Goal: Task Accomplishment & Management: Use online tool/utility

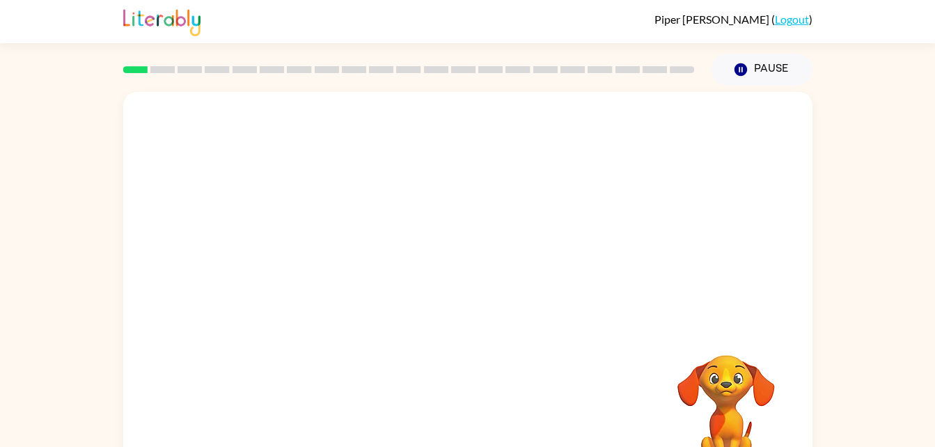
click at [464, 304] on div "Your browser must support playing .mp4 files to use Literably. Please try using…" at bounding box center [467, 291] width 689 height 398
click at [458, 320] on button "button" at bounding box center [467, 297] width 89 height 51
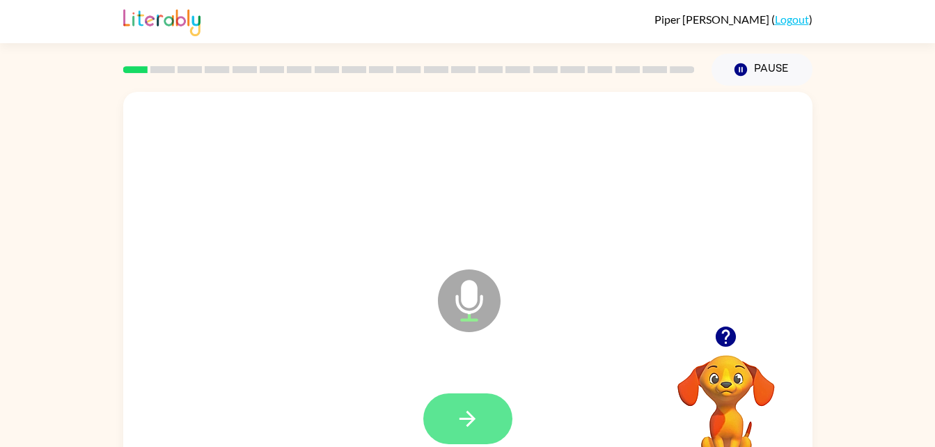
click at [486, 414] on button "button" at bounding box center [467, 418] width 89 height 51
click at [475, 421] on icon "button" at bounding box center [467, 419] width 24 height 24
click at [487, 411] on button "button" at bounding box center [467, 418] width 89 height 51
click at [503, 418] on button "button" at bounding box center [467, 418] width 89 height 51
click at [464, 419] on icon "button" at bounding box center [468, 419] width 16 height 16
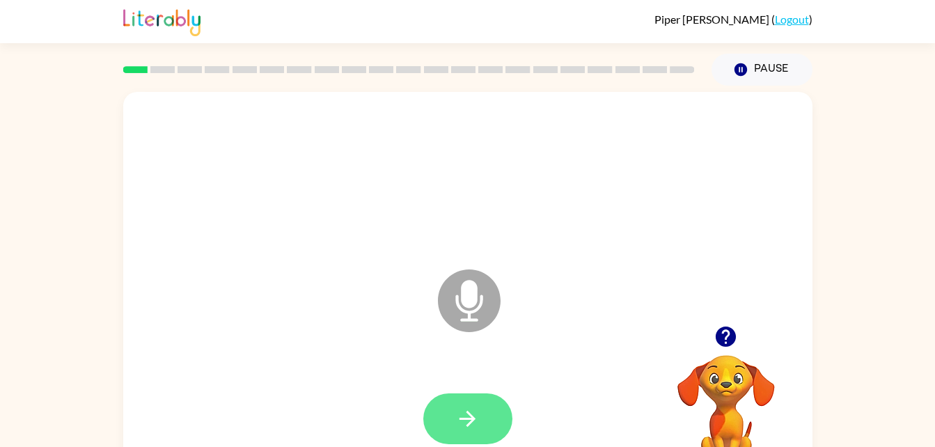
click at [476, 409] on icon "button" at bounding box center [467, 419] width 24 height 24
click at [496, 423] on button "button" at bounding box center [467, 418] width 89 height 51
click at [476, 417] on icon "button" at bounding box center [467, 419] width 24 height 24
click at [469, 421] on icon "button" at bounding box center [467, 419] width 24 height 24
click at [481, 419] on button "button" at bounding box center [467, 418] width 89 height 51
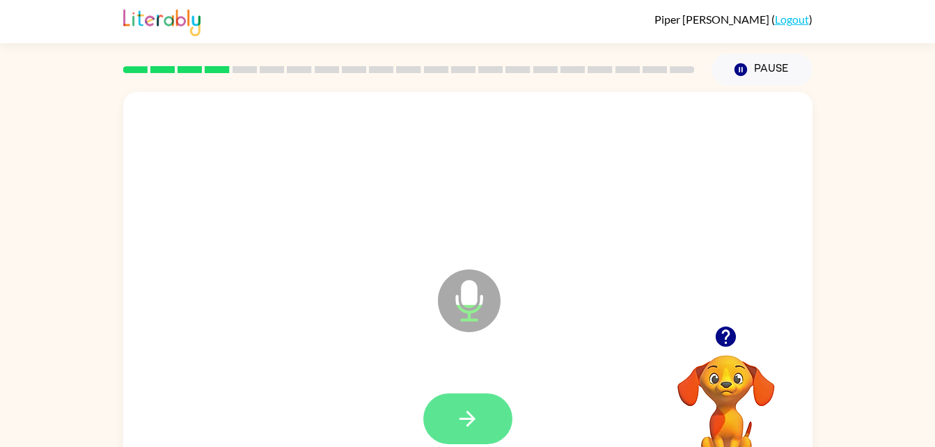
click at [488, 428] on button "button" at bounding box center [467, 418] width 89 height 51
click at [460, 414] on icon "button" at bounding box center [467, 419] width 24 height 24
click at [492, 419] on button "button" at bounding box center [467, 418] width 89 height 51
click at [489, 414] on button "button" at bounding box center [467, 418] width 89 height 51
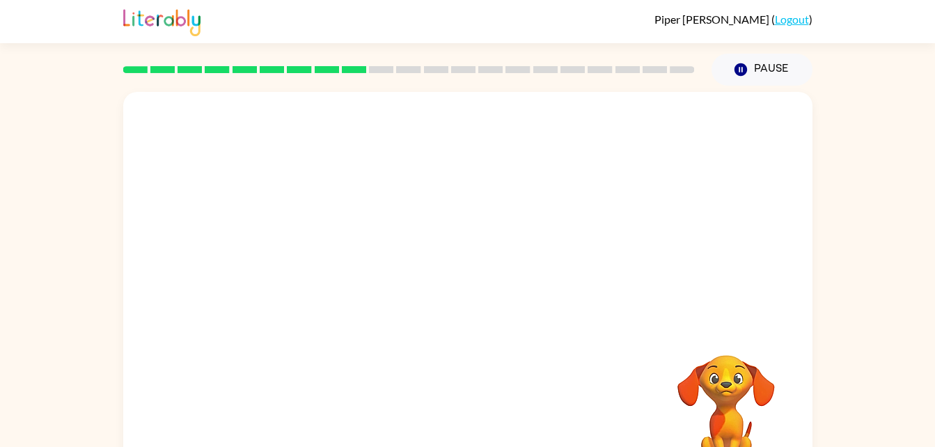
click at [300, 53] on div at bounding box center [409, 69] width 588 height 49
click at [540, 299] on div at bounding box center [467, 291] width 689 height 398
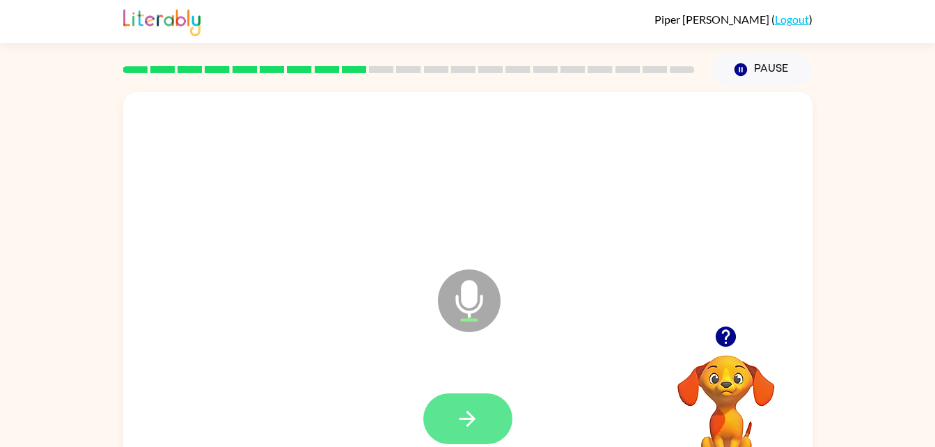
click at [474, 426] on icon "button" at bounding box center [467, 419] width 24 height 24
click at [475, 435] on button "button" at bounding box center [467, 418] width 89 height 51
click at [466, 400] on button "button" at bounding box center [467, 418] width 89 height 51
click at [457, 415] on icon "button" at bounding box center [467, 419] width 24 height 24
click at [481, 426] on button "button" at bounding box center [467, 418] width 89 height 51
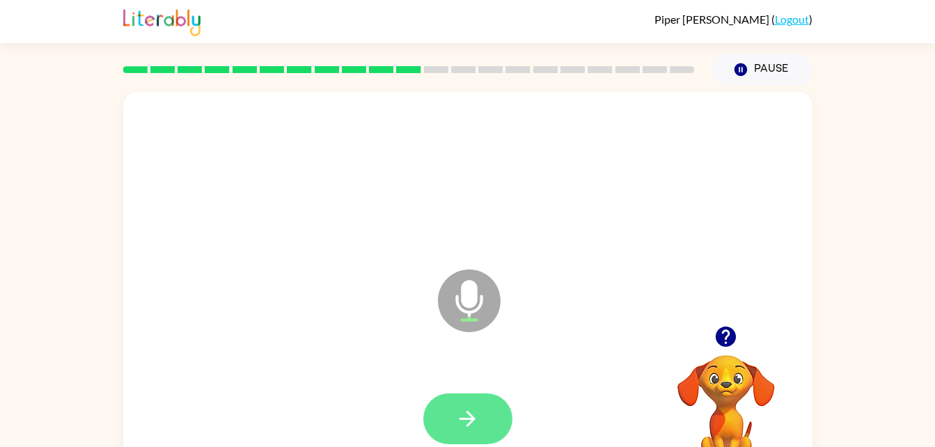
click at [483, 424] on button "button" at bounding box center [467, 418] width 89 height 51
click at [460, 403] on button "button" at bounding box center [467, 418] width 89 height 51
click at [455, 407] on icon "button" at bounding box center [467, 419] width 24 height 24
click at [483, 425] on button "button" at bounding box center [467, 418] width 89 height 51
click at [480, 428] on button "button" at bounding box center [467, 418] width 89 height 51
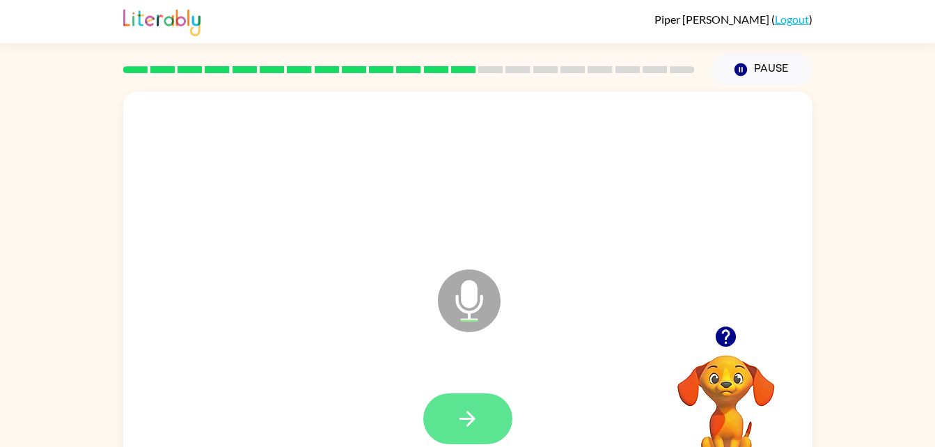
click at [462, 410] on icon "button" at bounding box center [467, 419] width 24 height 24
click at [499, 435] on button "button" at bounding box center [467, 418] width 89 height 51
click at [495, 422] on button "button" at bounding box center [467, 418] width 89 height 51
click at [486, 424] on button "button" at bounding box center [467, 418] width 89 height 51
click at [477, 414] on icon "button" at bounding box center [467, 419] width 24 height 24
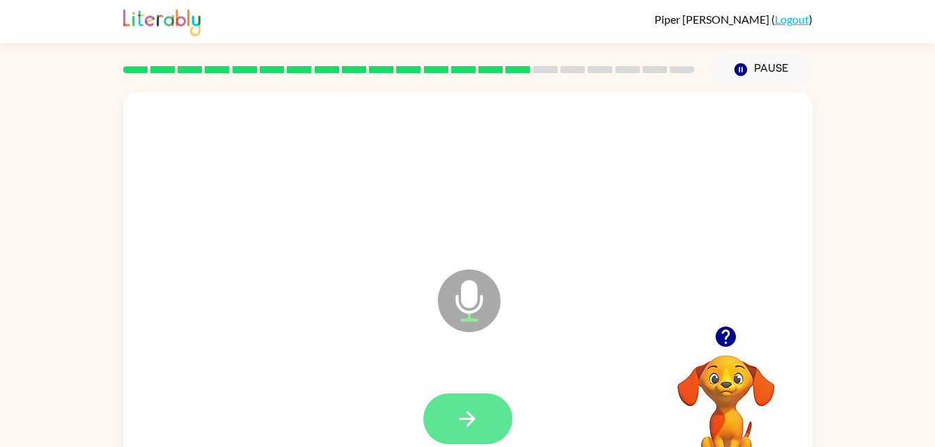
click at [478, 419] on icon "button" at bounding box center [467, 419] width 24 height 24
click at [489, 422] on button "button" at bounding box center [467, 418] width 89 height 51
click at [495, 405] on button "button" at bounding box center [467, 418] width 89 height 51
click at [471, 421] on icon "button" at bounding box center [468, 419] width 16 height 16
click at [481, 412] on button "button" at bounding box center [467, 418] width 89 height 51
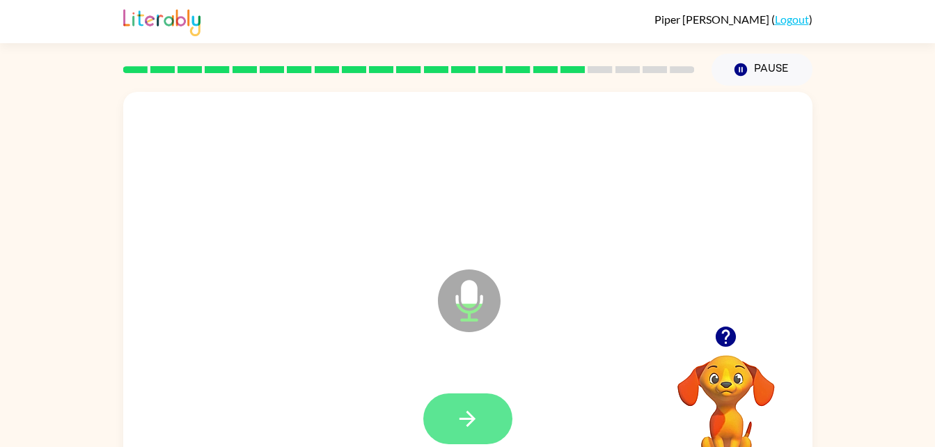
click at [486, 412] on button "button" at bounding box center [467, 418] width 89 height 51
click at [457, 423] on icon "button" at bounding box center [467, 419] width 24 height 24
click at [483, 431] on button "button" at bounding box center [467, 418] width 89 height 51
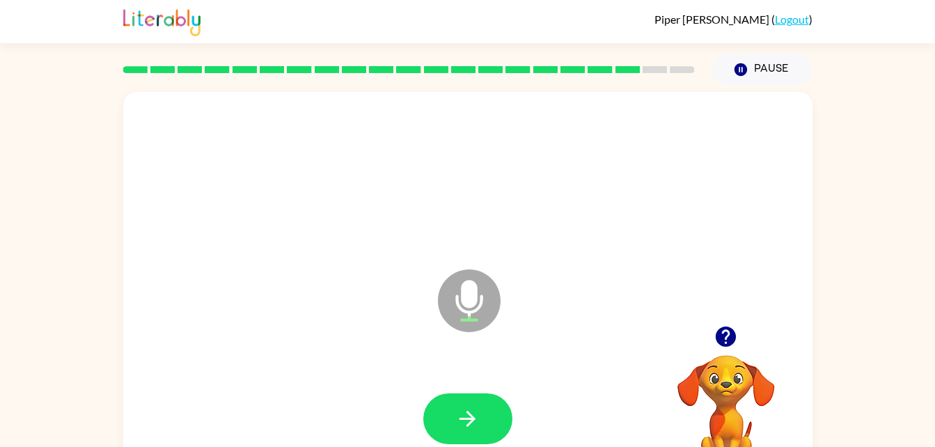
click at [729, 398] on video "Your browser must support playing .mp4 files to use Literably. Please try using…" at bounding box center [726, 403] width 139 height 139
click at [489, 403] on button "button" at bounding box center [467, 418] width 89 height 51
click at [480, 415] on button "button" at bounding box center [467, 418] width 89 height 51
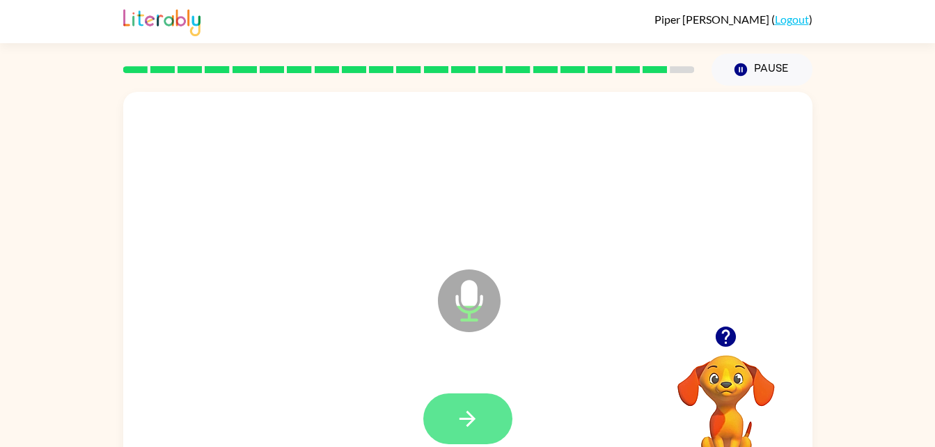
click at [478, 423] on icon "button" at bounding box center [467, 419] width 24 height 24
click at [483, 428] on button "button" at bounding box center [467, 418] width 89 height 51
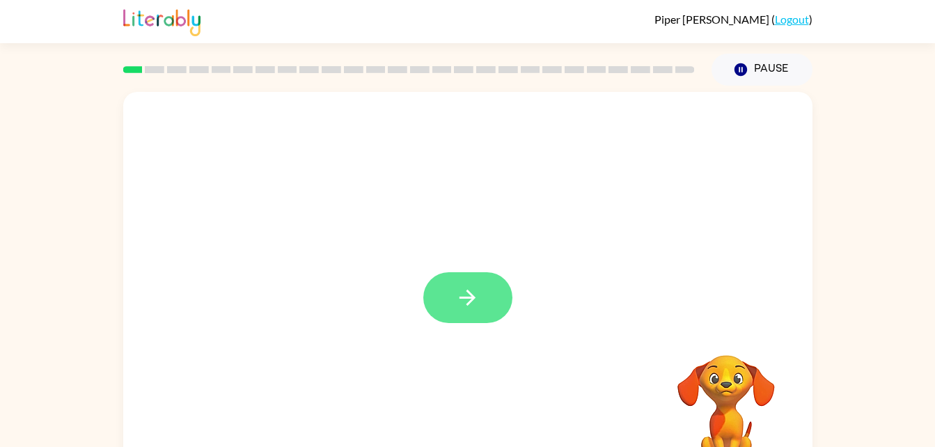
click at [466, 309] on icon "button" at bounding box center [467, 298] width 24 height 24
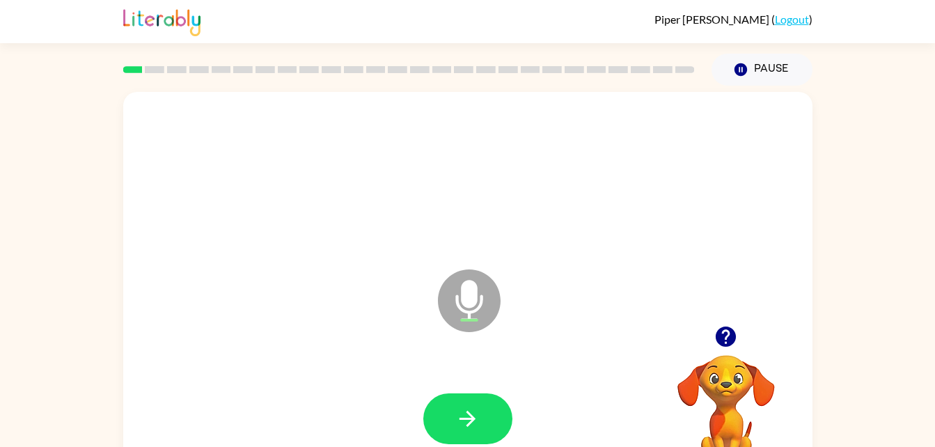
click at [513, 393] on div at bounding box center [468, 419] width 662 height 114
click at [476, 413] on icon "button" at bounding box center [467, 419] width 24 height 24
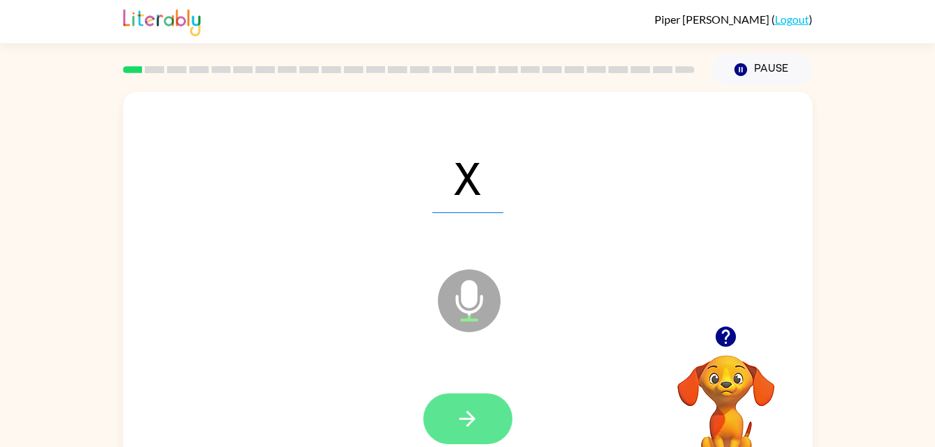
click at [458, 403] on button "button" at bounding box center [467, 418] width 89 height 51
click at [474, 405] on button "button" at bounding box center [467, 418] width 89 height 51
click at [496, 403] on button "button" at bounding box center [467, 418] width 89 height 51
click at [487, 393] on button "button" at bounding box center [467, 418] width 89 height 51
click at [481, 412] on button "button" at bounding box center [467, 418] width 89 height 51
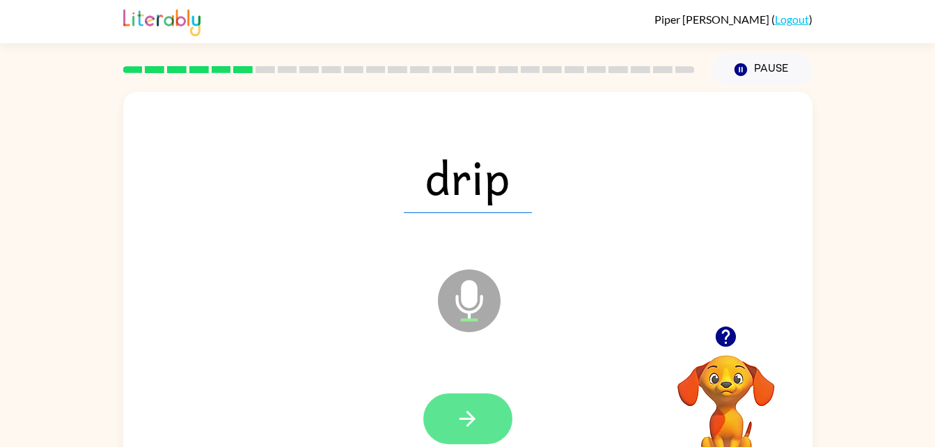
click at [492, 414] on button "button" at bounding box center [467, 418] width 89 height 51
click at [469, 419] on icon "button" at bounding box center [468, 419] width 16 height 16
click at [501, 401] on button "button" at bounding box center [467, 418] width 89 height 51
click at [499, 417] on button "button" at bounding box center [467, 418] width 89 height 51
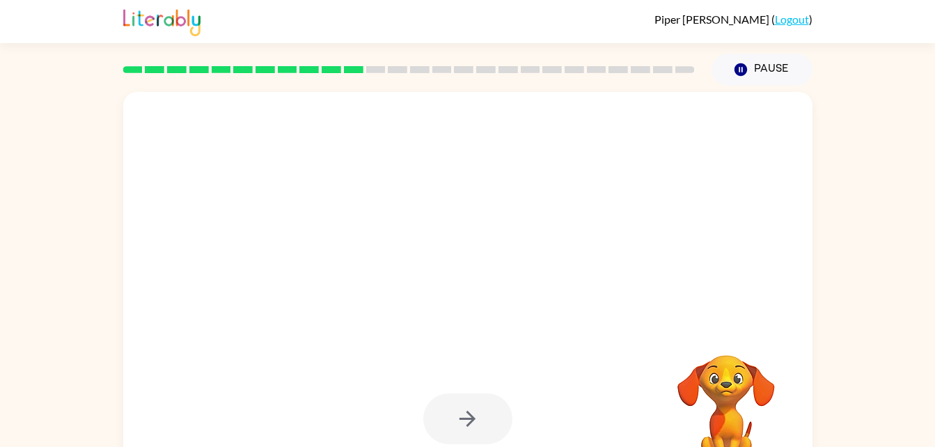
click at [487, 414] on div at bounding box center [467, 418] width 89 height 51
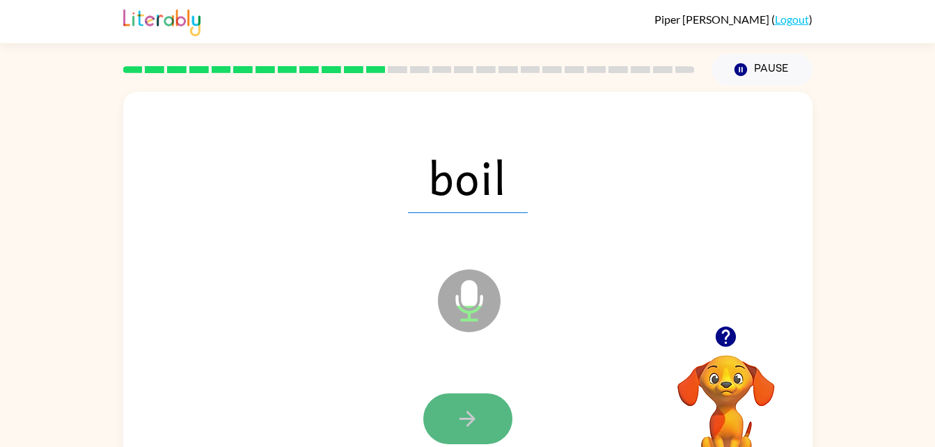
click at [495, 413] on button "button" at bounding box center [467, 418] width 89 height 51
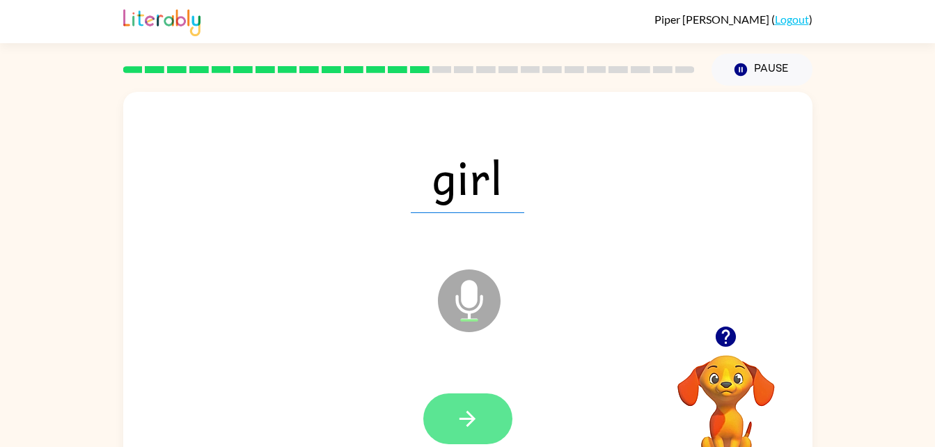
click at [475, 419] on icon "button" at bounding box center [468, 419] width 16 height 16
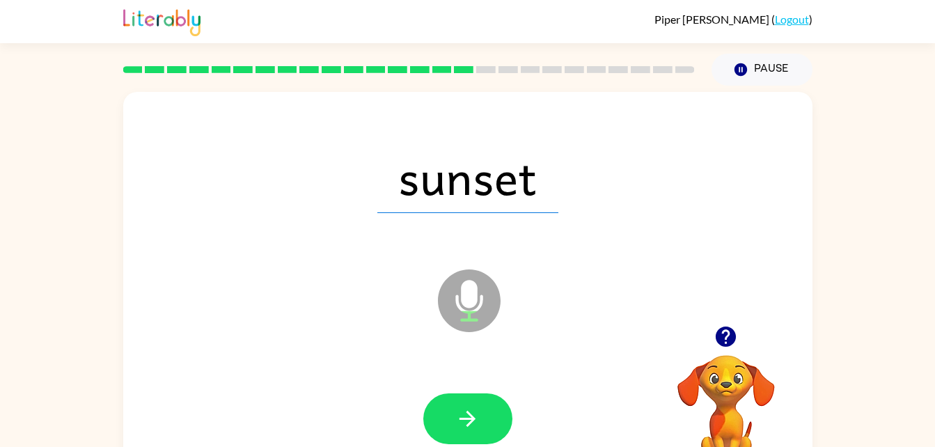
click at [502, 393] on div at bounding box center [467, 418] width 89 height 51
click at [487, 409] on button "button" at bounding box center [467, 418] width 89 height 51
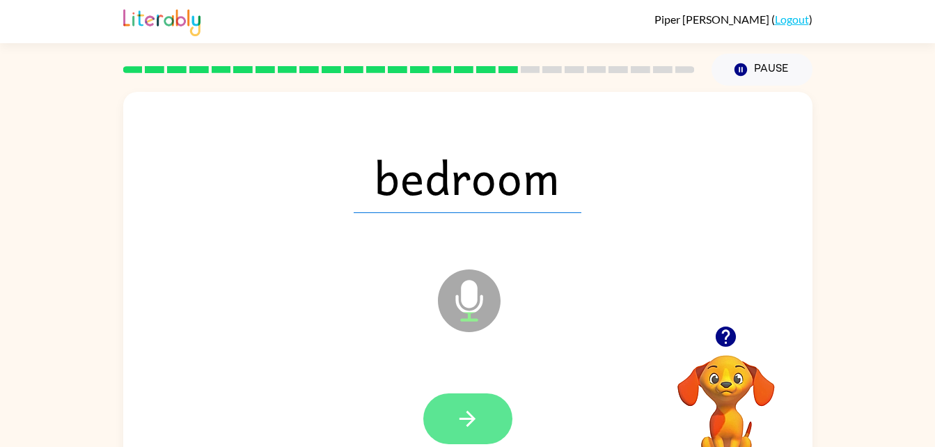
click at [481, 412] on button "button" at bounding box center [467, 418] width 89 height 51
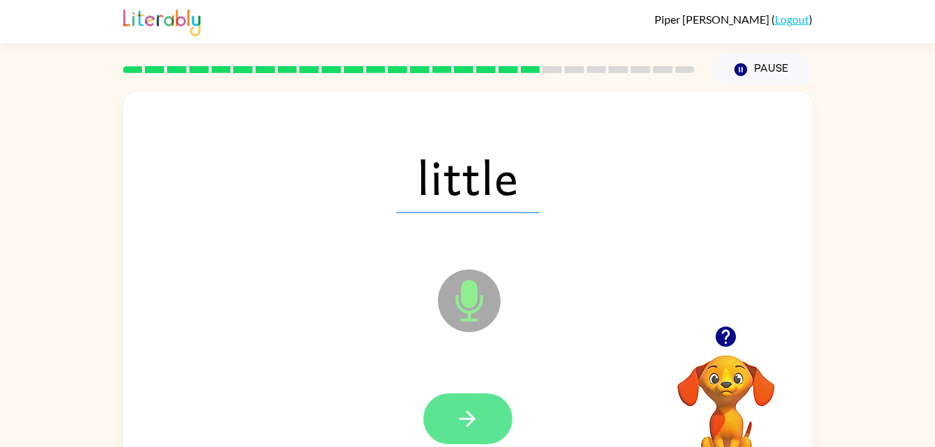
click at [496, 415] on button "button" at bounding box center [467, 418] width 89 height 51
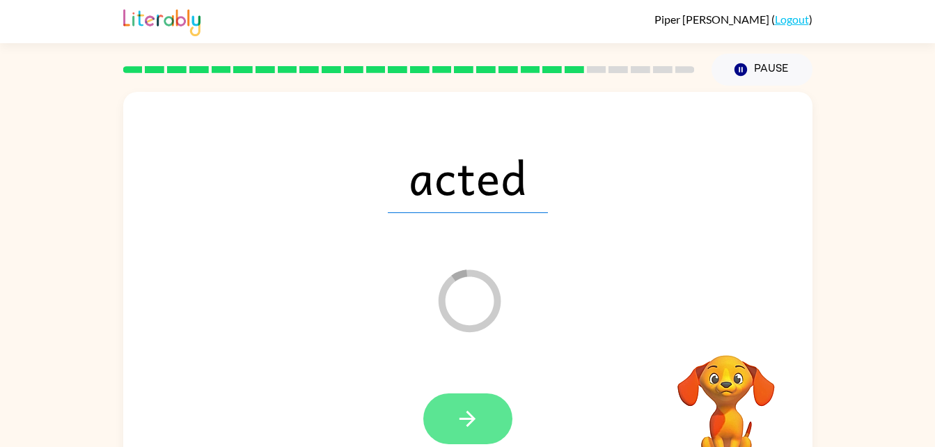
click at [506, 419] on button "button" at bounding box center [467, 418] width 89 height 51
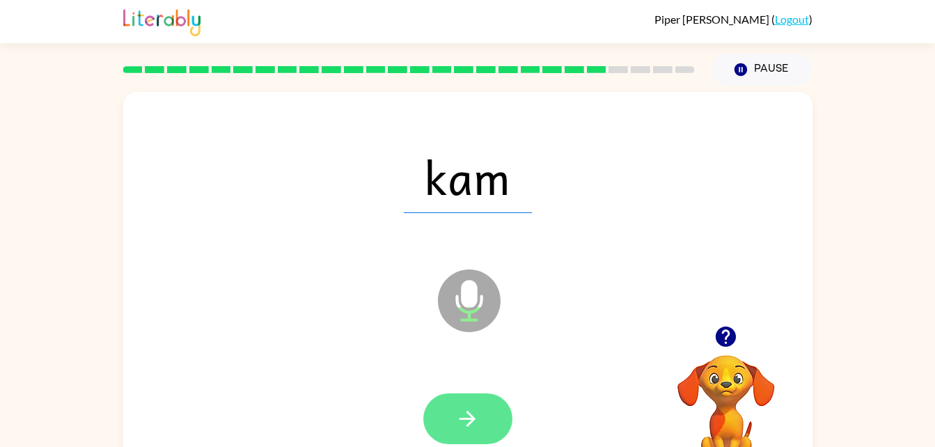
click at [476, 419] on icon "button" at bounding box center [467, 419] width 24 height 24
click at [454, 423] on button "button" at bounding box center [467, 418] width 89 height 51
click at [496, 405] on button "button" at bounding box center [467, 418] width 89 height 51
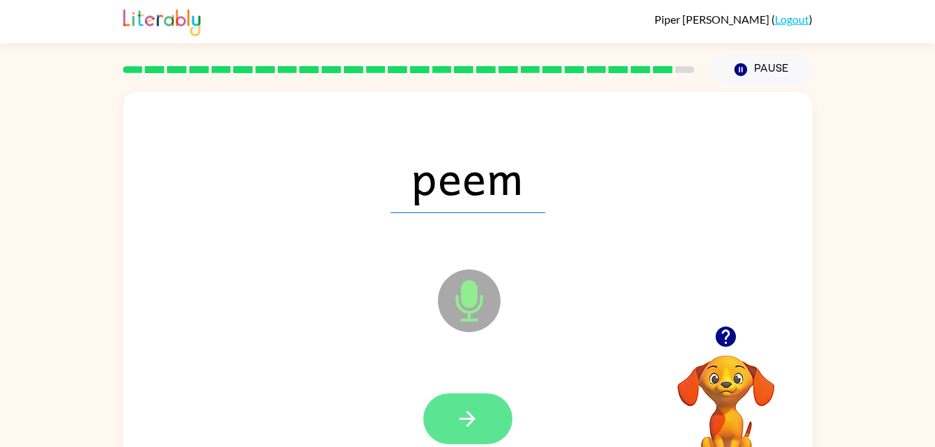
click at [492, 407] on button "button" at bounding box center [467, 418] width 89 height 51
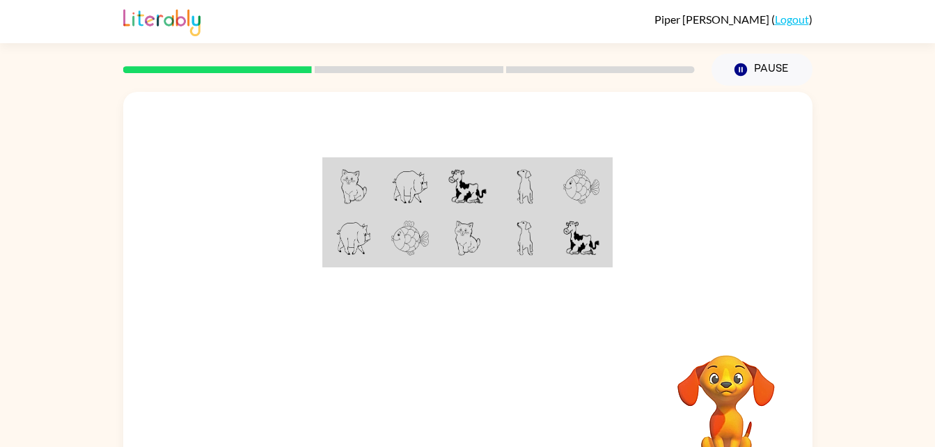
scroll to position [42, 0]
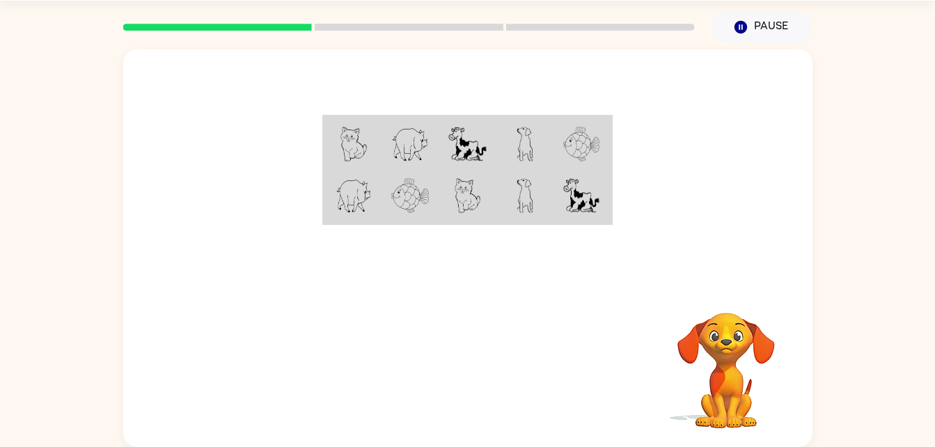
click at [360, 140] on img at bounding box center [354, 144] width 26 height 35
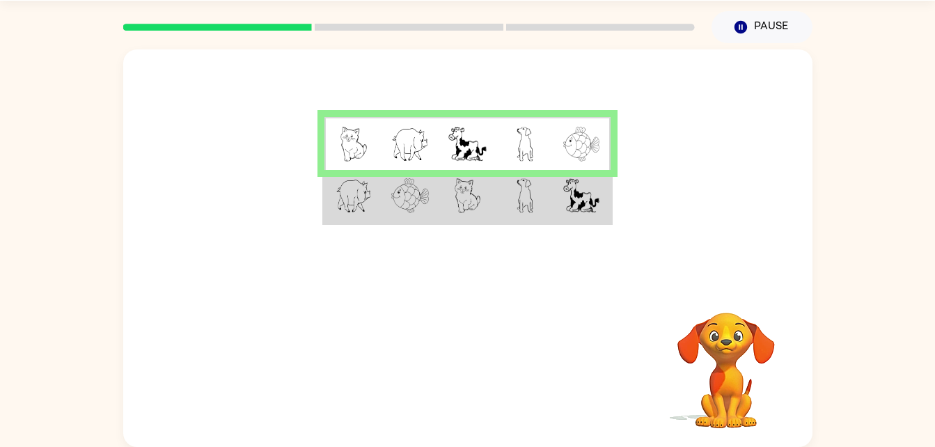
click at [500, 202] on td at bounding box center [525, 197] width 57 height 54
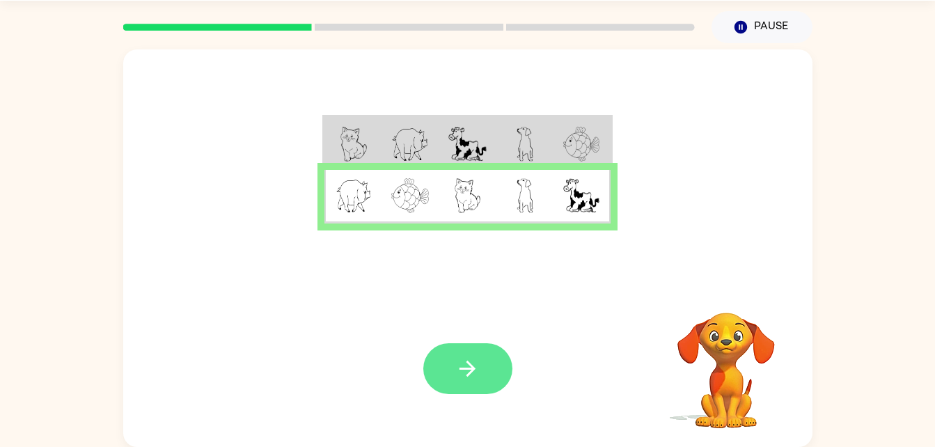
click at [461, 361] on icon "button" at bounding box center [467, 369] width 24 height 24
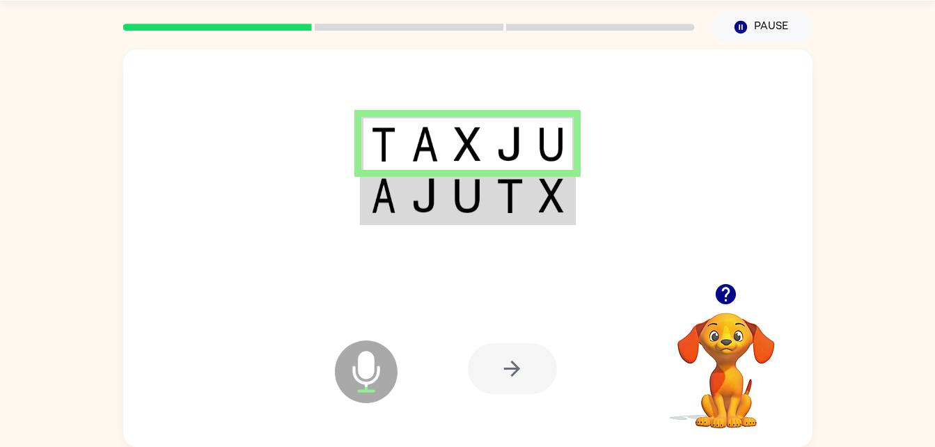
click at [452, 23] on div at bounding box center [409, 27] width 588 height 49
click at [529, 362] on div at bounding box center [512, 368] width 89 height 51
click at [522, 364] on div at bounding box center [512, 368] width 89 height 51
click at [526, 380] on div at bounding box center [512, 368] width 89 height 51
click at [499, 201] on img at bounding box center [510, 195] width 26 height 35
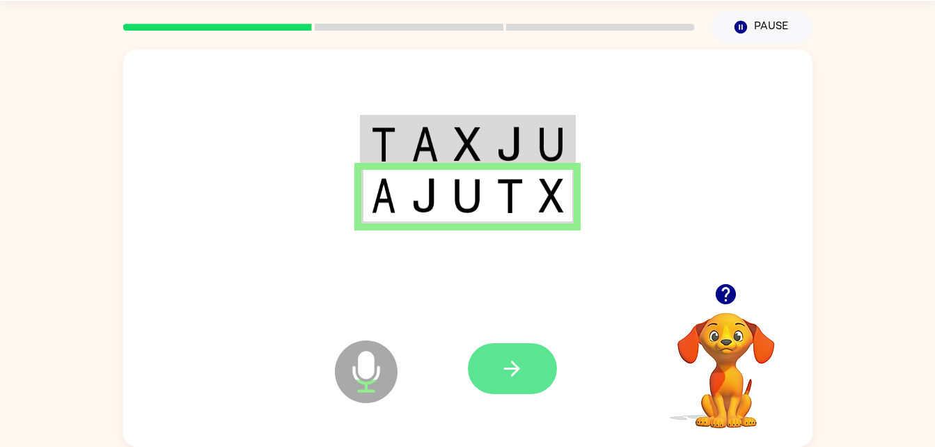
click at [526, 368] on button "button" at bounding box center [512, 368] width 89 height 51
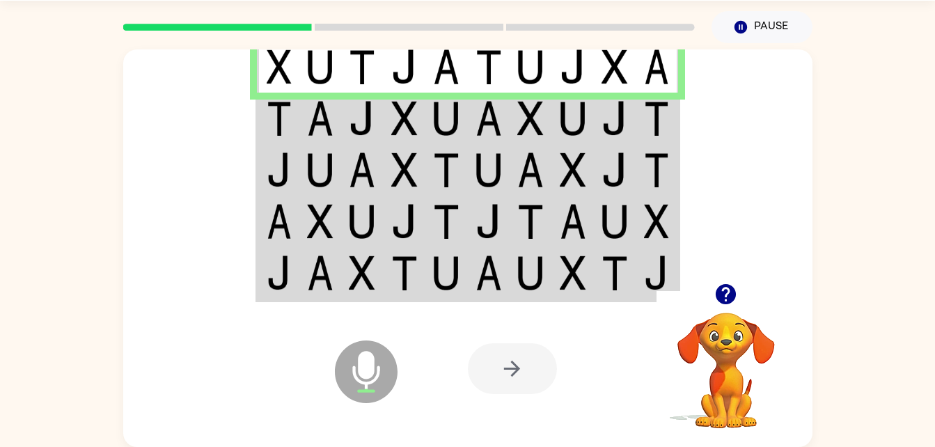
click at [368, 124] on img at bounding box center [362, 118] width 26 height 35
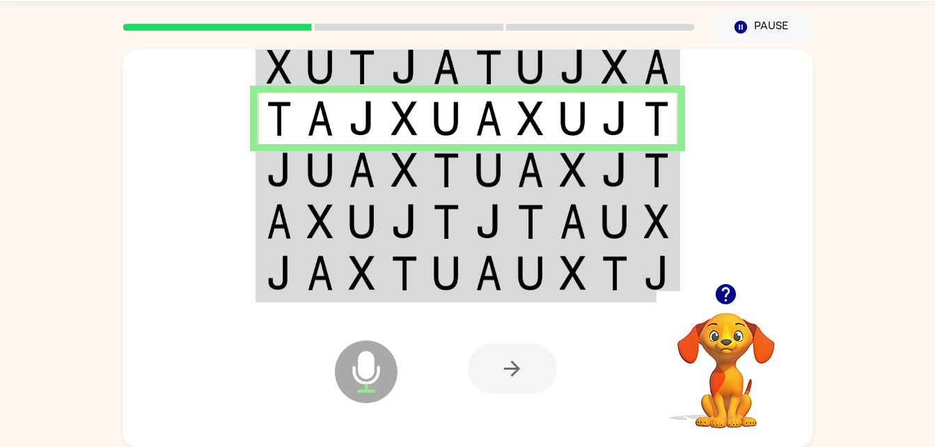
click at [542, 187] on img at bounding box center [530, 170] width 26 height 35
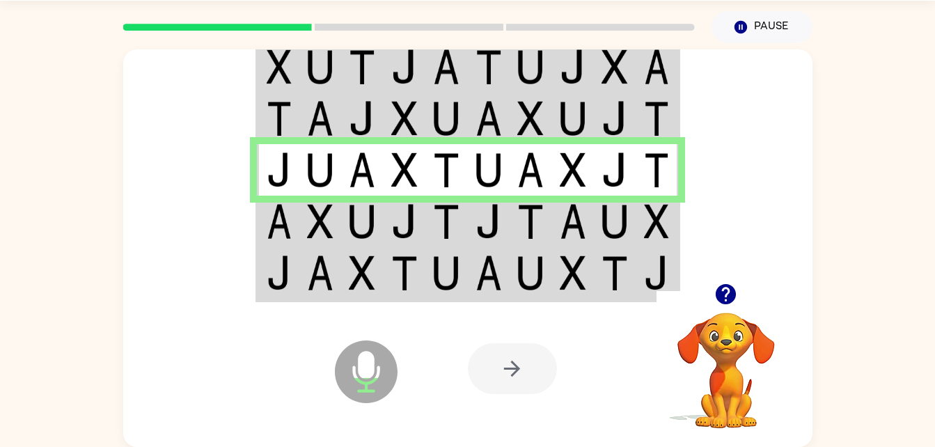
click at [486, 228] on img at bounding box center [489, 221] width 26 height 35
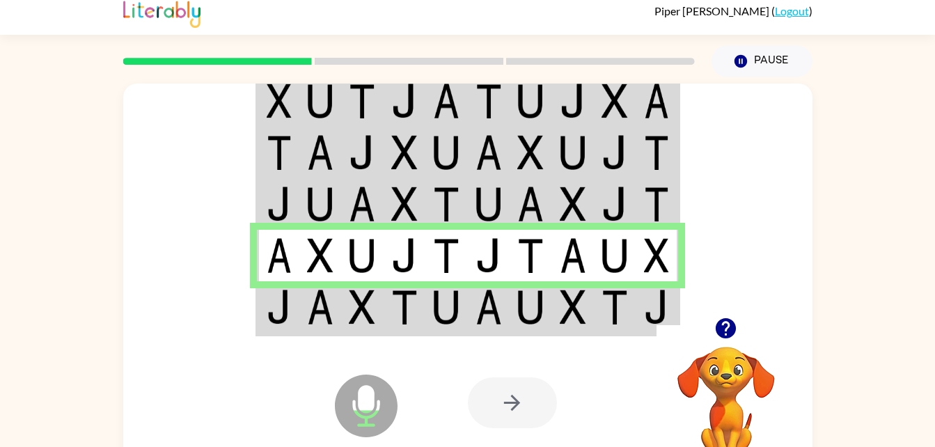
scroll to position [5, 0]
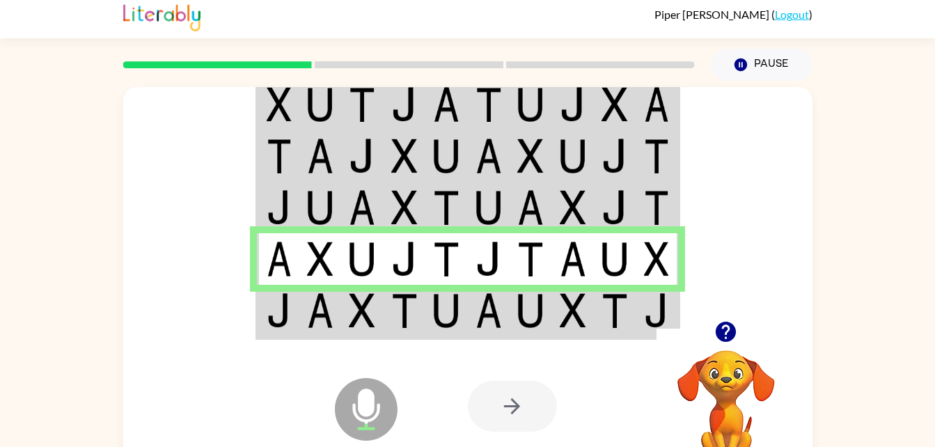
click at [565, 321] on img at bounding box center [573, 310] width 26 height 35
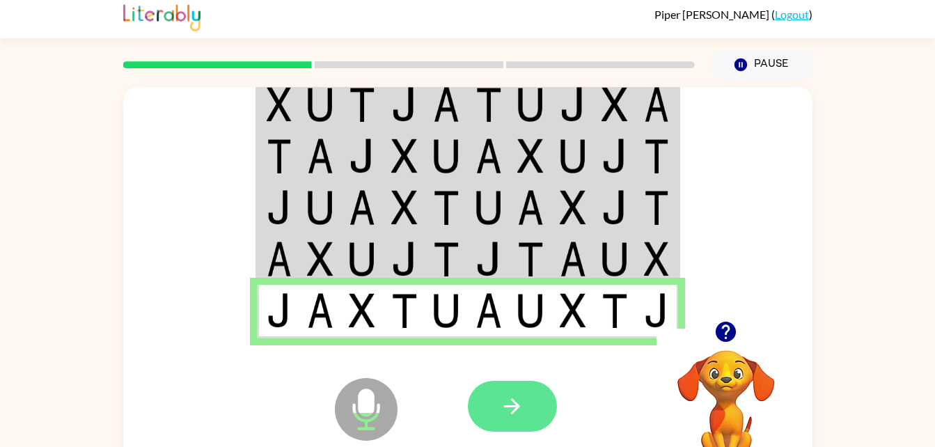
click at [531, 416] on button "button" at bounding box center [512, 406] width 89 height 51
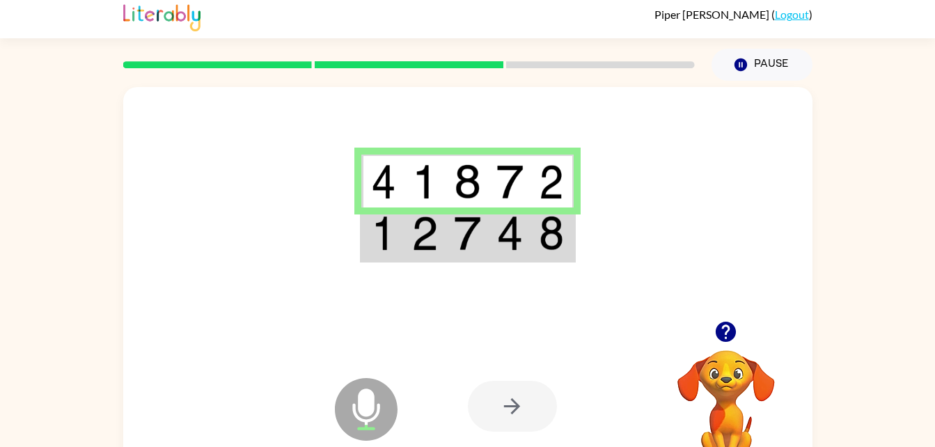
click at [514, 237] on img at bounding box center [510, 233] width 26 height 35
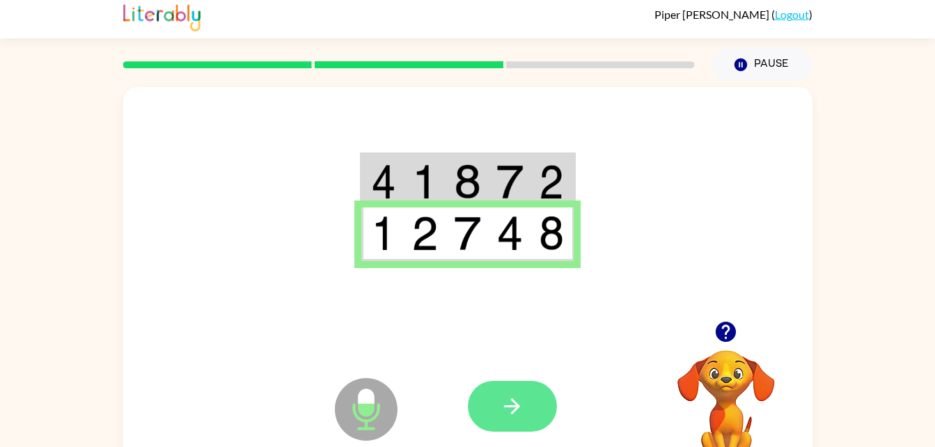
click at [540, 413] on button "button" at bounding box center [512, 406] width 89 height 51
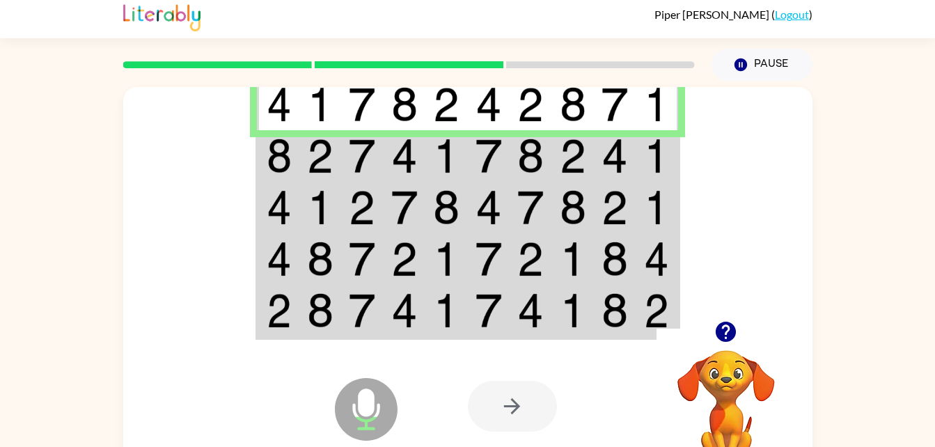
click at [473, 169] on td at bounding box center [489, 156] width 42 height 52
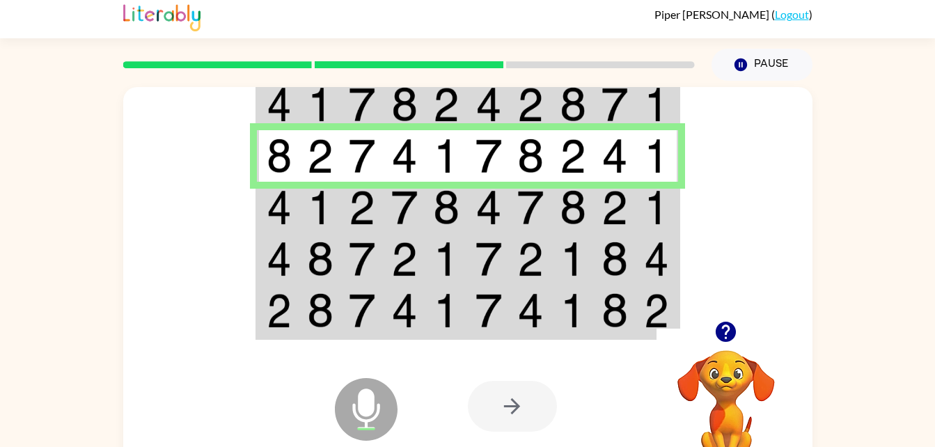
click at [585, 210] on img at bounding box center [573, 207] width 26 height 35
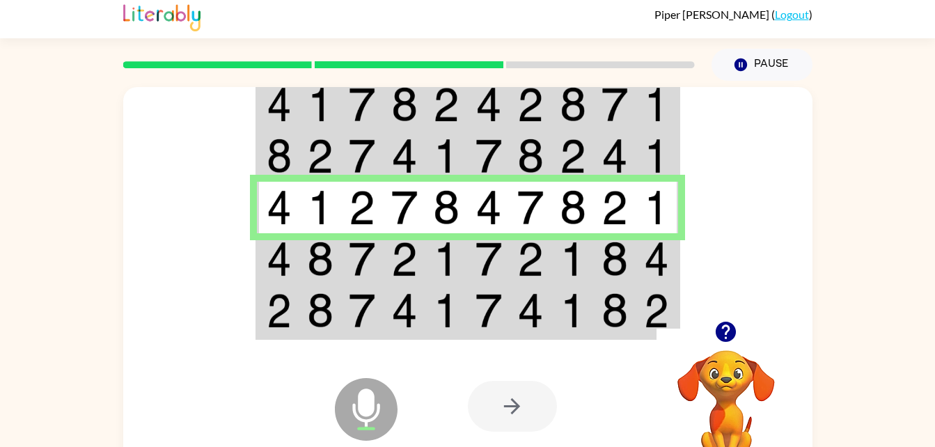
click at [510, 256] on td at bounding box center [531, 259] width 42 height 52
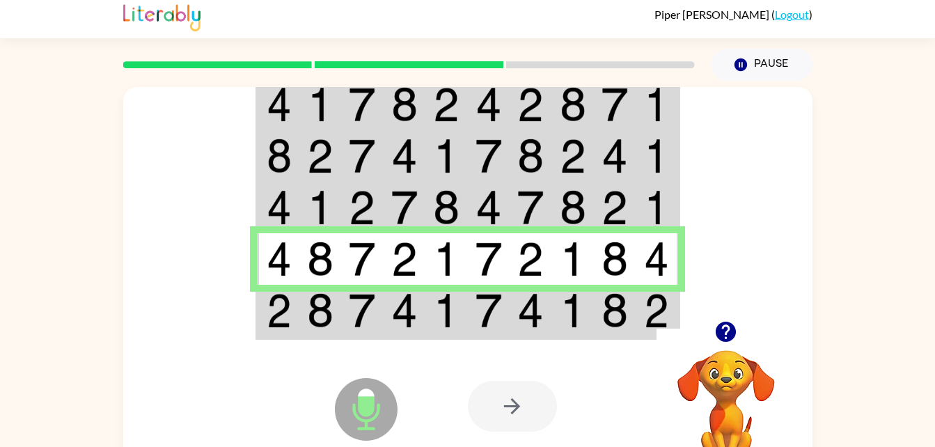
click at [427, 305] on td at bounding box center [446, 312] width 42 height 54
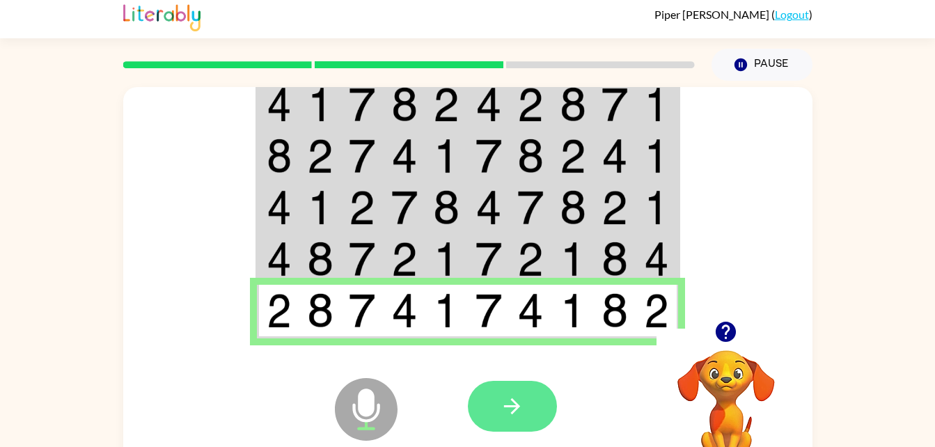
click at [523, 403] on icon "button" at bounding box center [512, 406] width 24 height 24
